Goal: Task Accomplishment & Management: Manage account settings

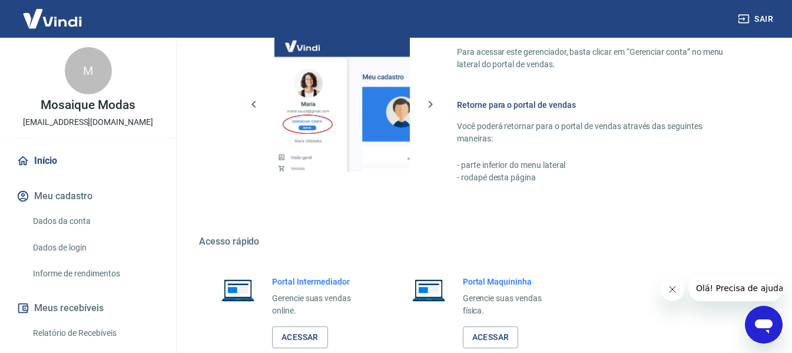
scroll to position [614, 0]
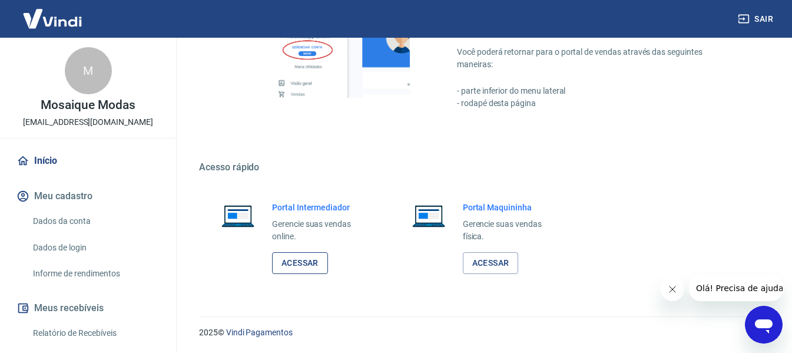
click at [299, 253] on link "Acessar" at bounding box center [300, 263] width 56 height 22
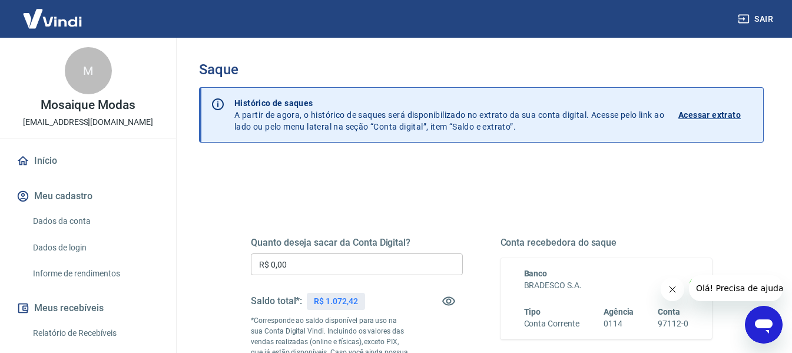
click at [307, 257] on input "R$ 0,00" at bounding box center [357, 264] width 212 height 22
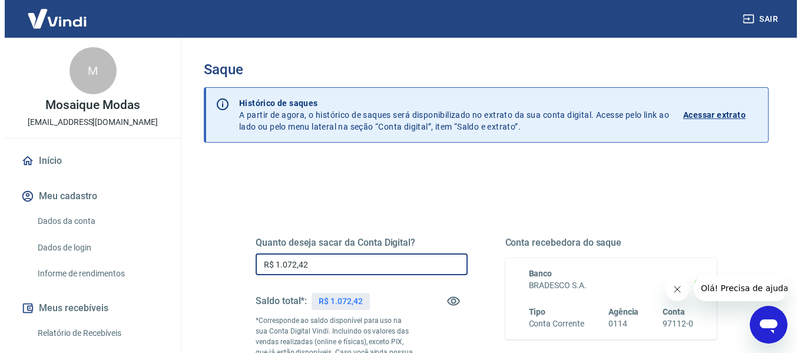
scroll to position [236, 0]
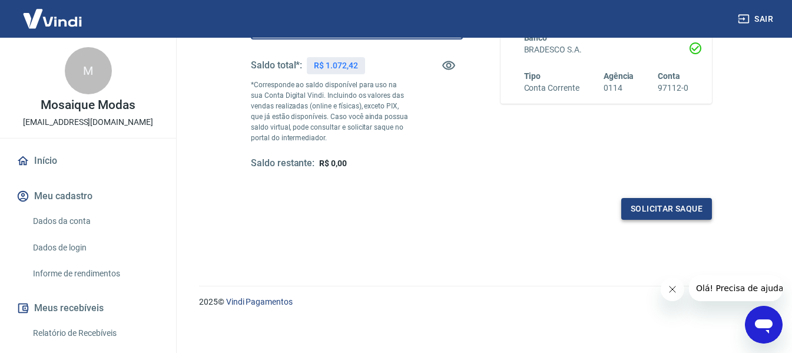
type input "R$ 1.072,42"
click at [657, 211] on button "Solicitar saque" at bounding box center [666, 209] width 91 height 22
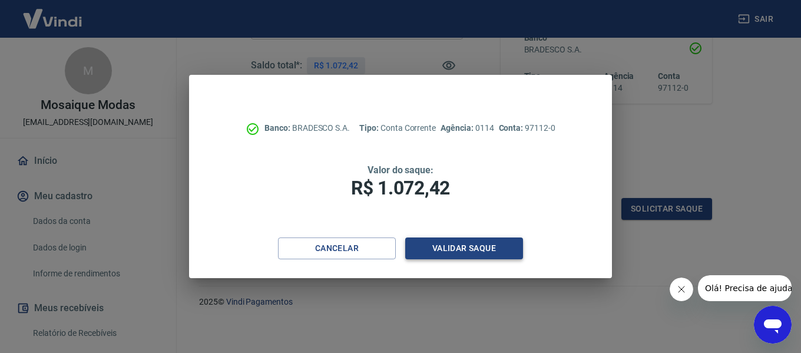
click at [462, 246] on button "Validar saque" at bounding box center [464, 248] width 118 height 22
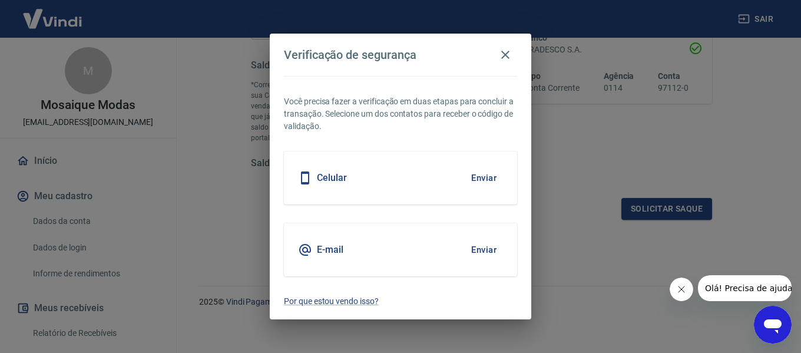
click at [475, 244] on button "Enviar" at bounding box center [484, 249] width 38 height 25
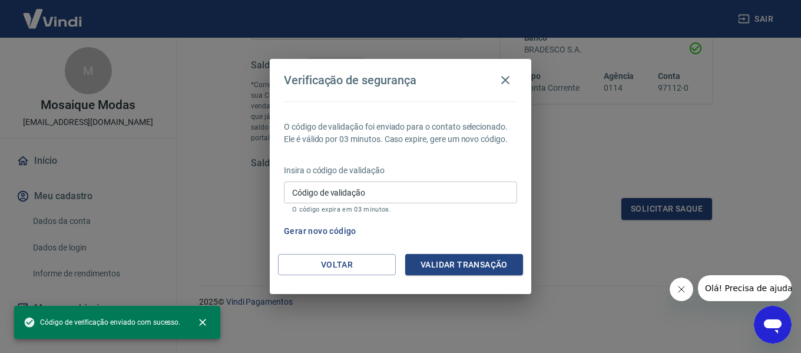
click at [368, 199] on input "Código de validação" at bounding box center [400, 192] width 233 height 22
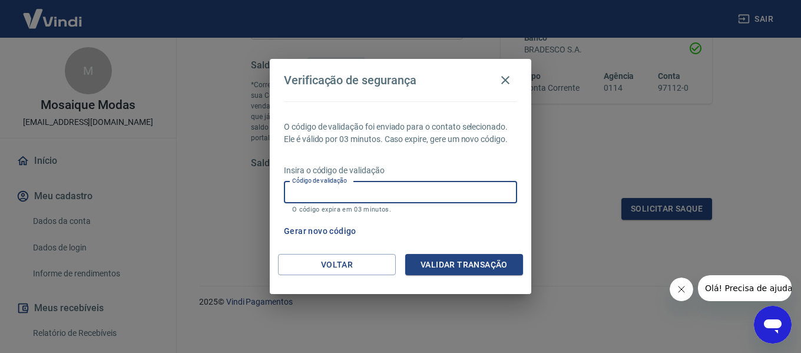
paste input "896635"
type input "896635"
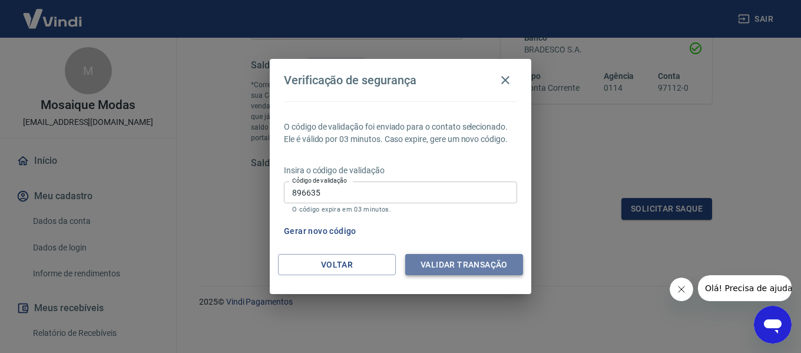
click at [465, 270] on button "Validar transação" at bounding box center [464, 265] width 118 height 22
